Goal: Navigation & Orientation: Understand site structure

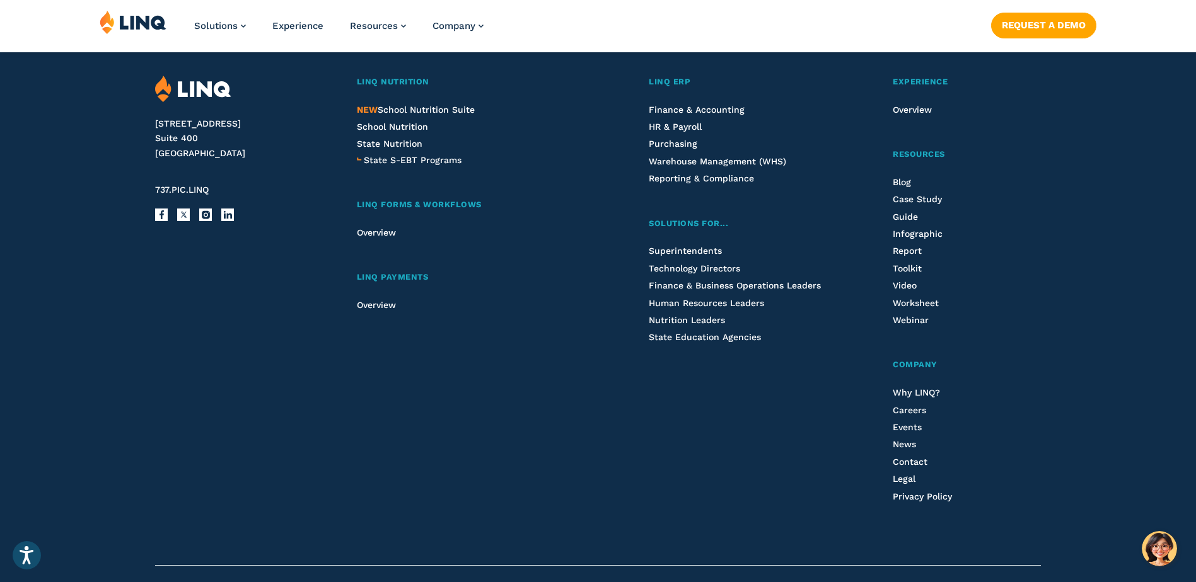
scroll to position [3371, 0]
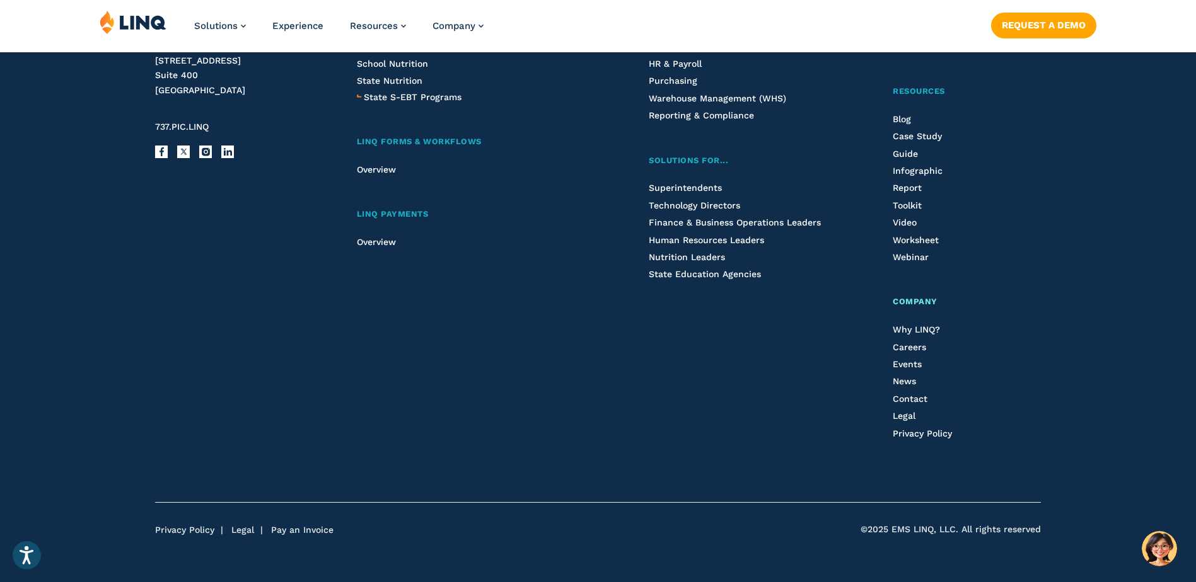
click at [916, 300] on span "Company" at bounding box center [915, 301] width 45 height 9
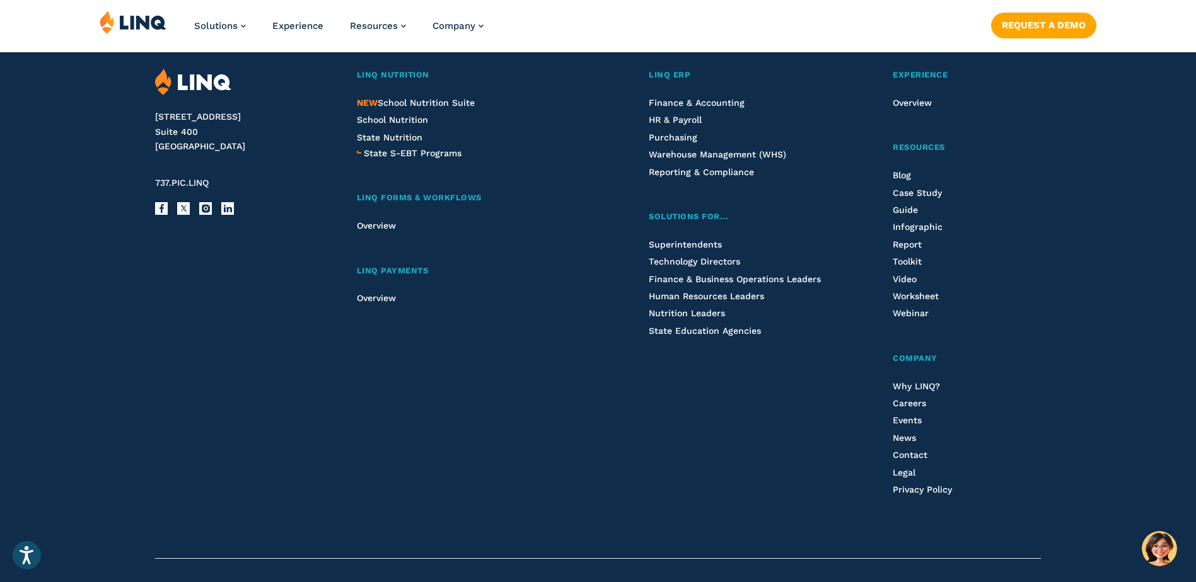
scroll to position [4283, 0]
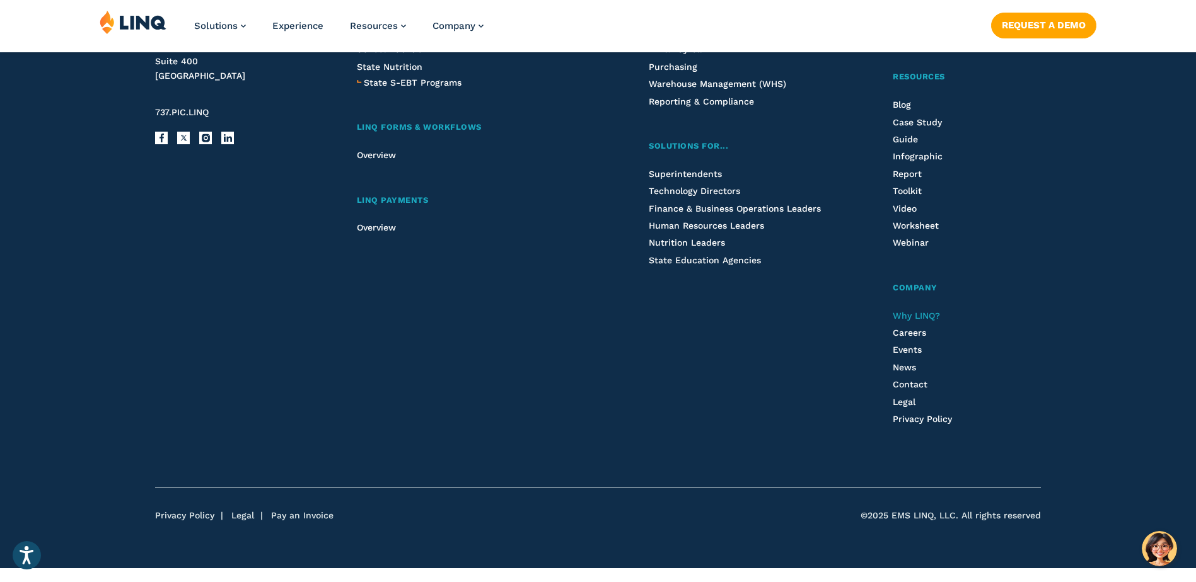
click at [912, 315] on span "Why LINQ?" at bounding box center [916, 316] width 47 height 10
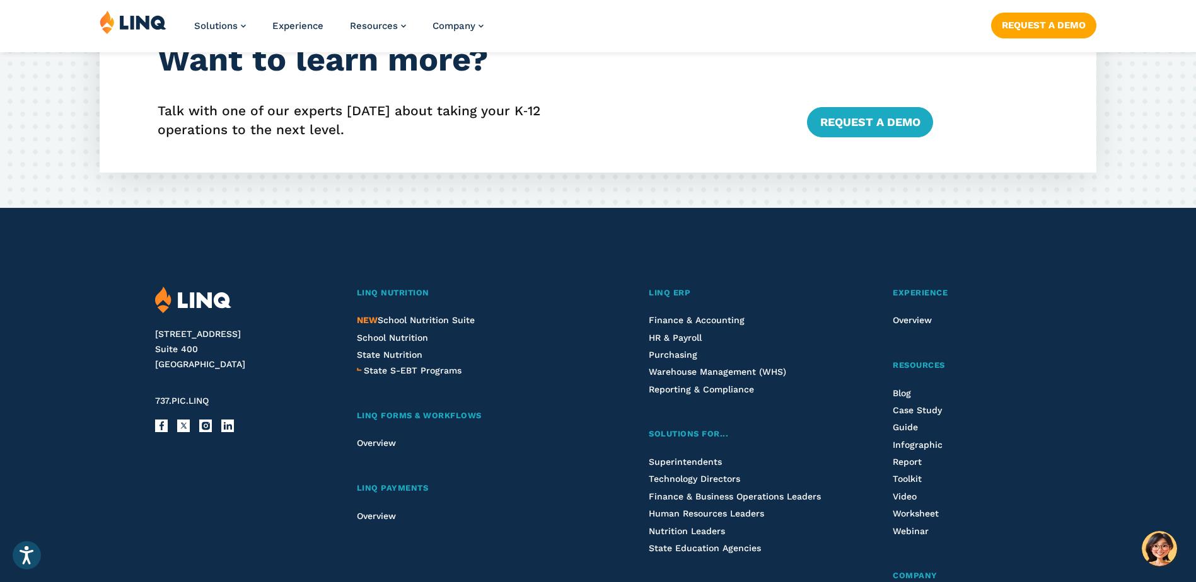
scroll to position [2206, 0]
